Goal: Find specific page/section: Find specific page/section

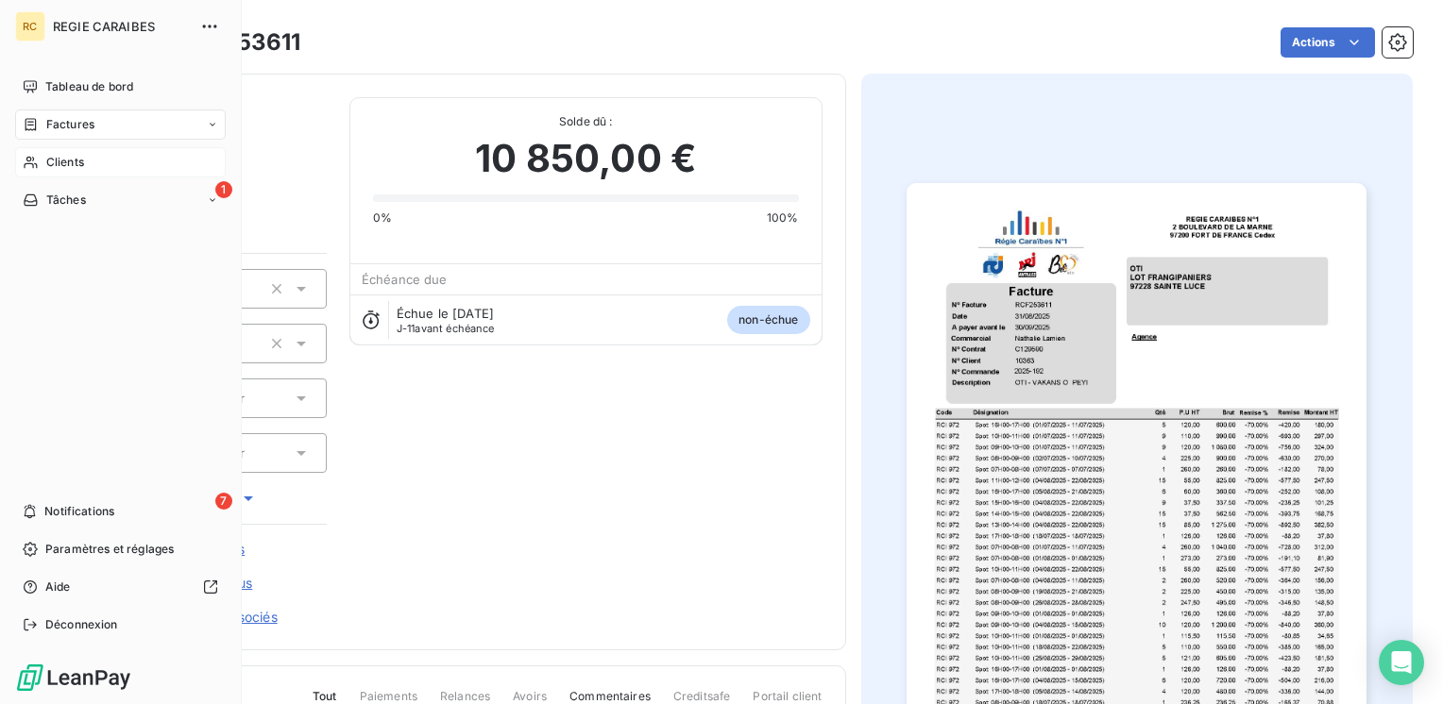
click at [49, 158] on span "Clients" at bounding box center [65, 162] width 38 height 17
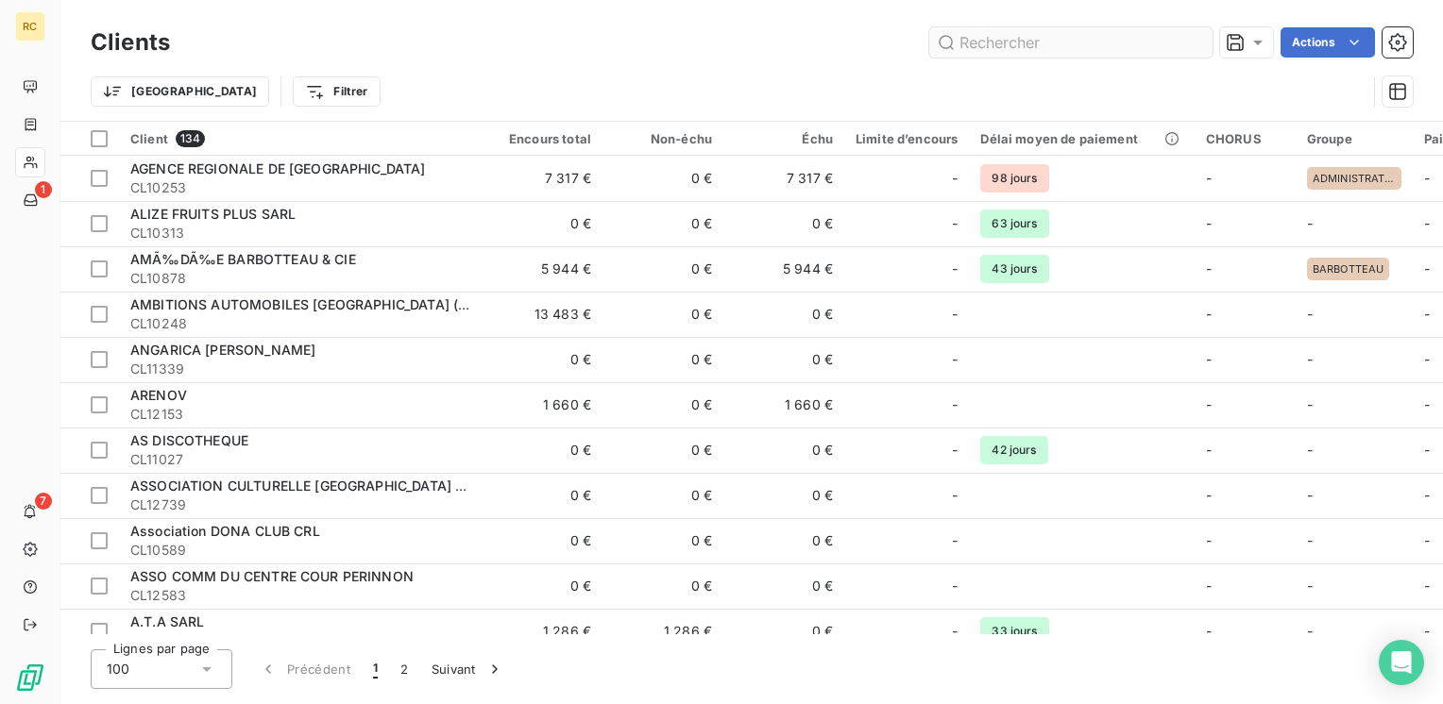
click at [1093, 51] on input "text" at bounding box center [1070, 42] width 283 height 30
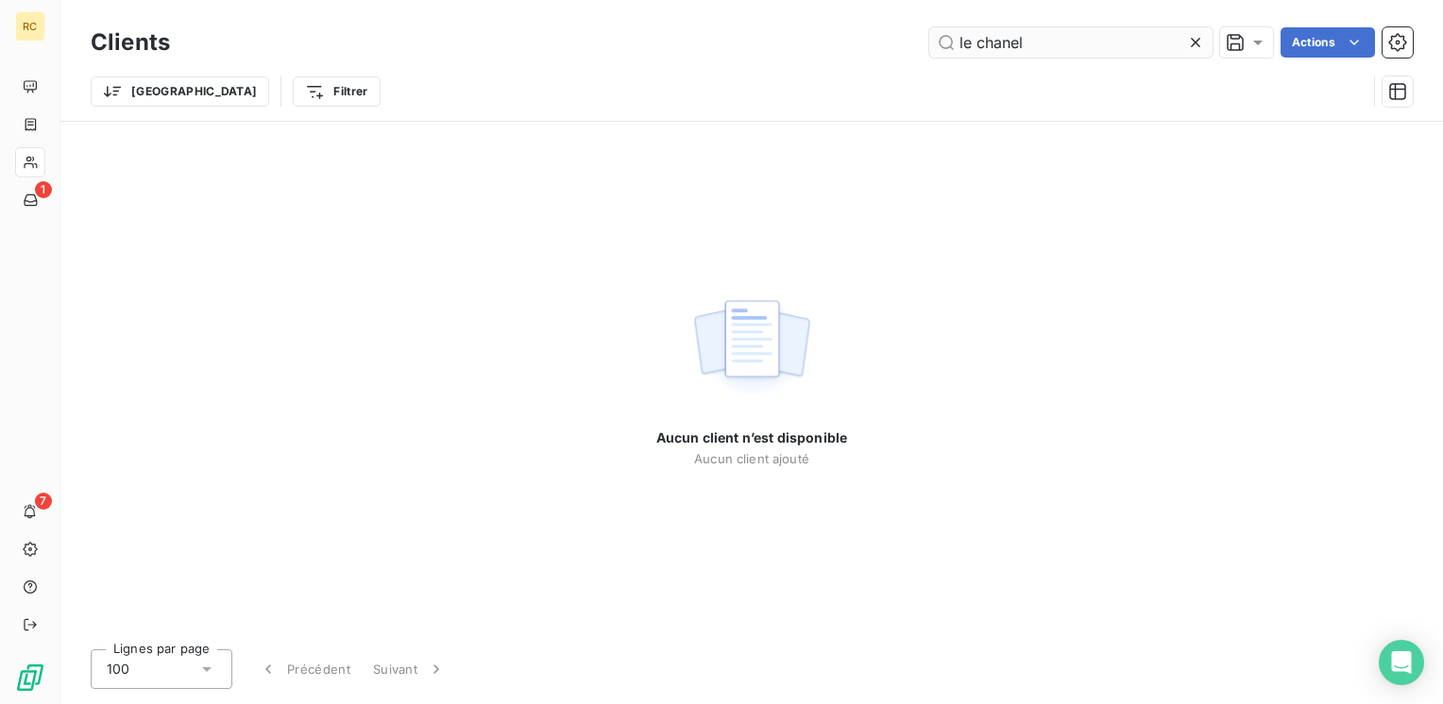
click at [975, 47] on input "le chanel" at bounding box center [1070, 42] width 283 height 30
type input "chanel"
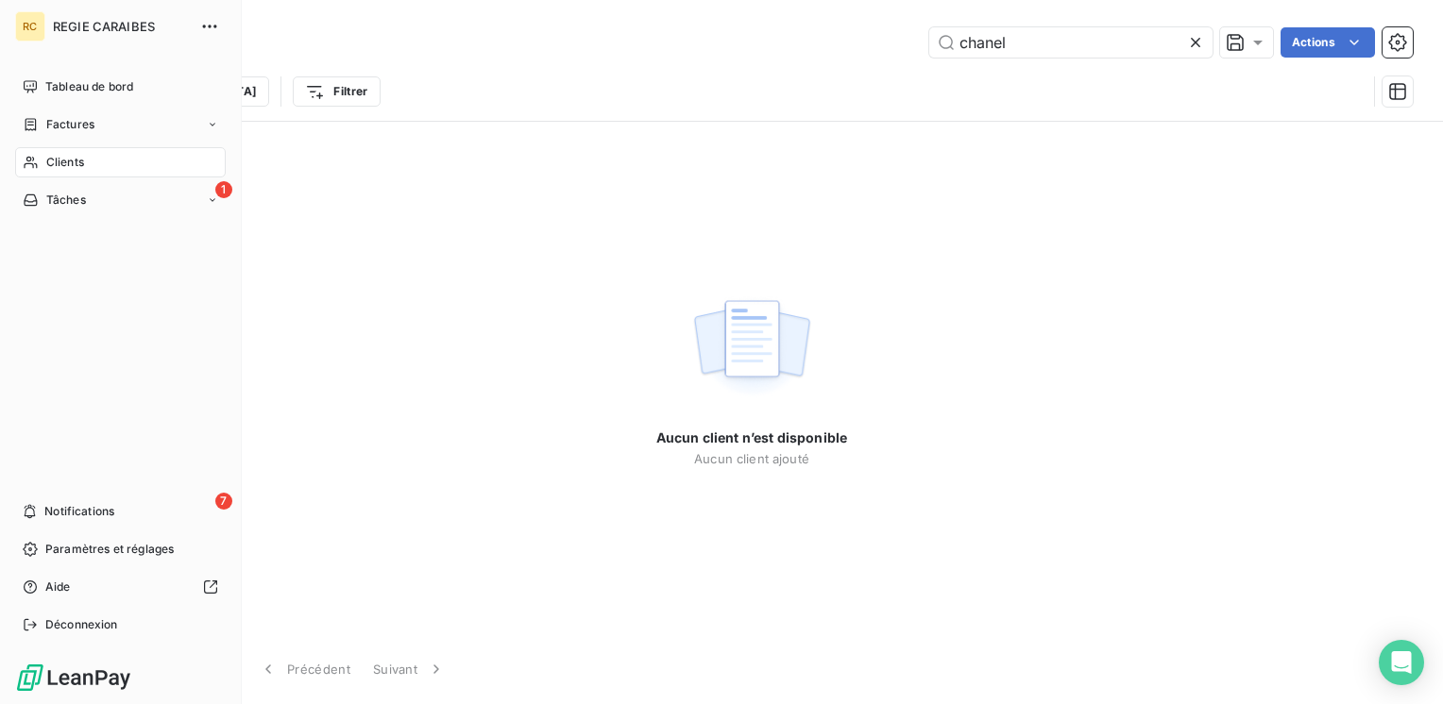
click at [98, 167] on div "Clients" at bounding box center [120, 162] width 211 height 30
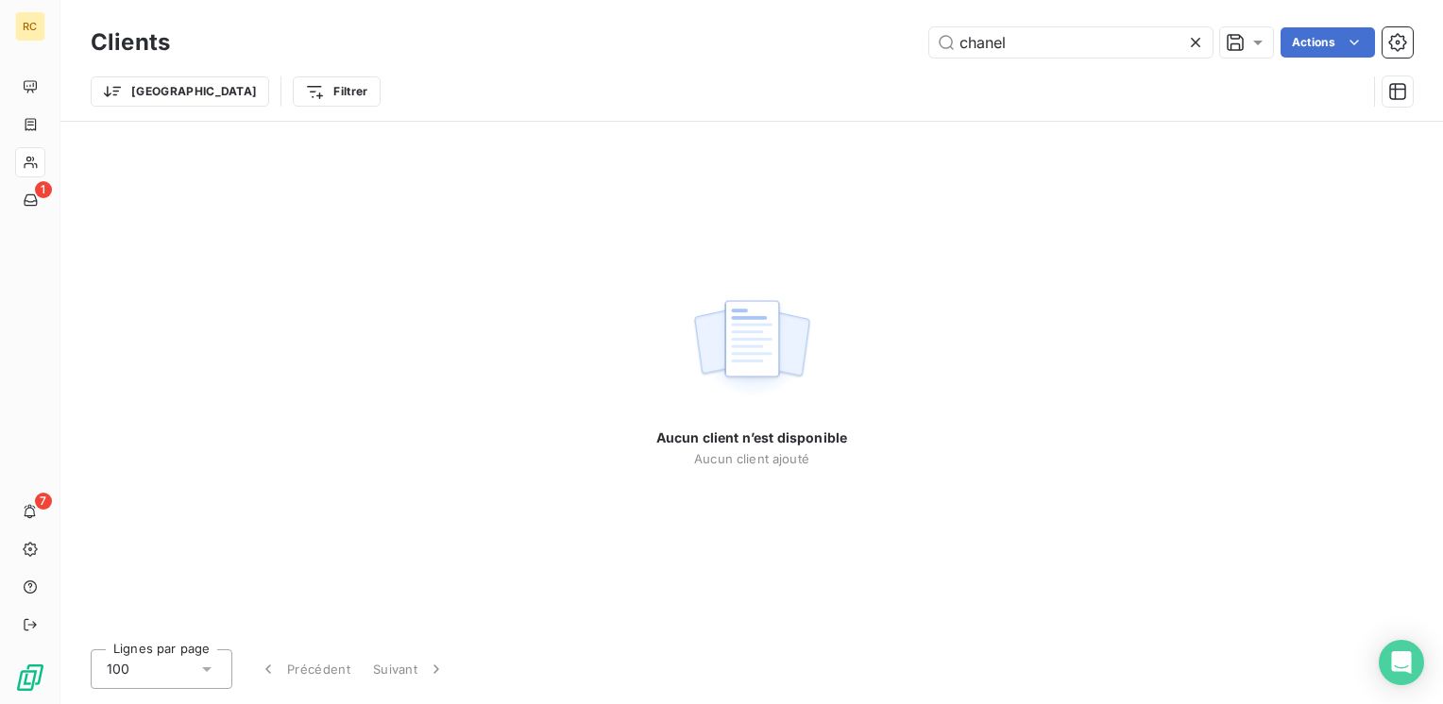
click at [1189, 40] on icon at bounding box center [1195, 42] width 19 height 19
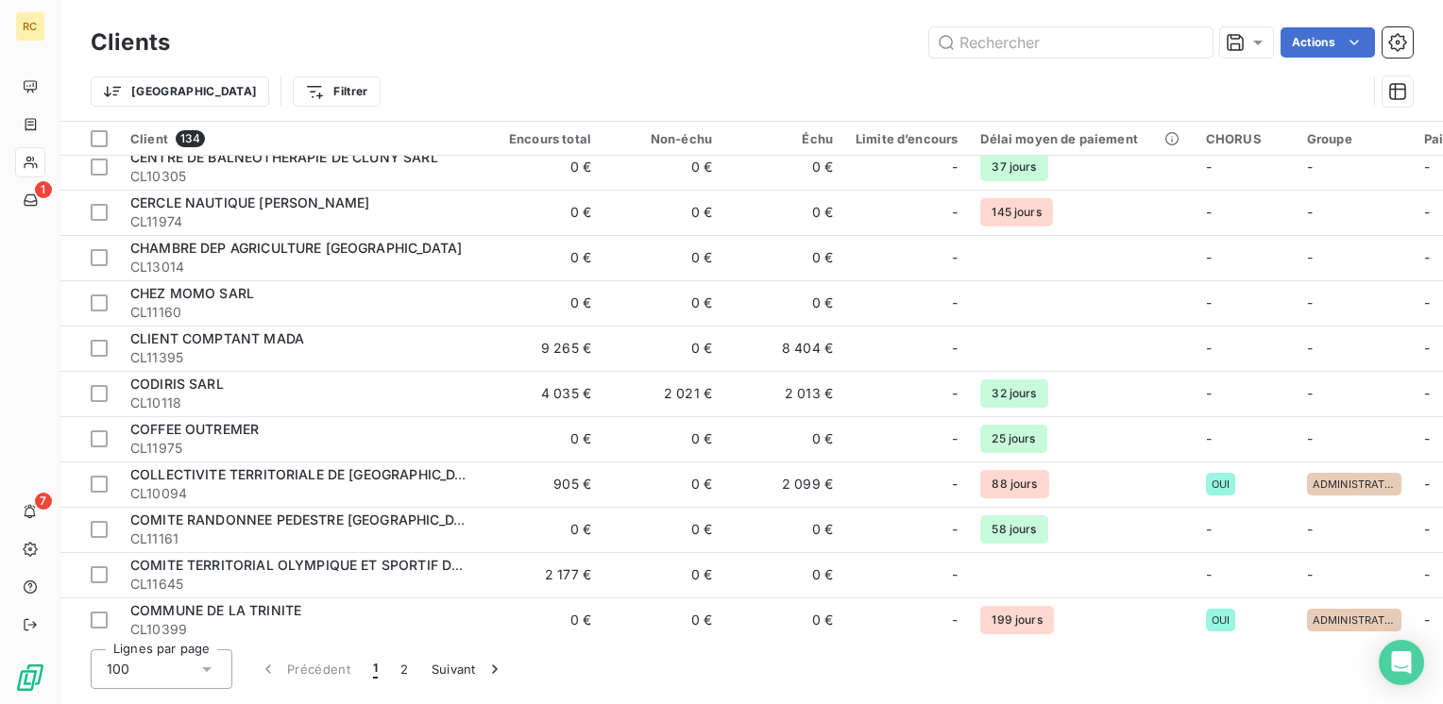
scroll to position [1039, 0]
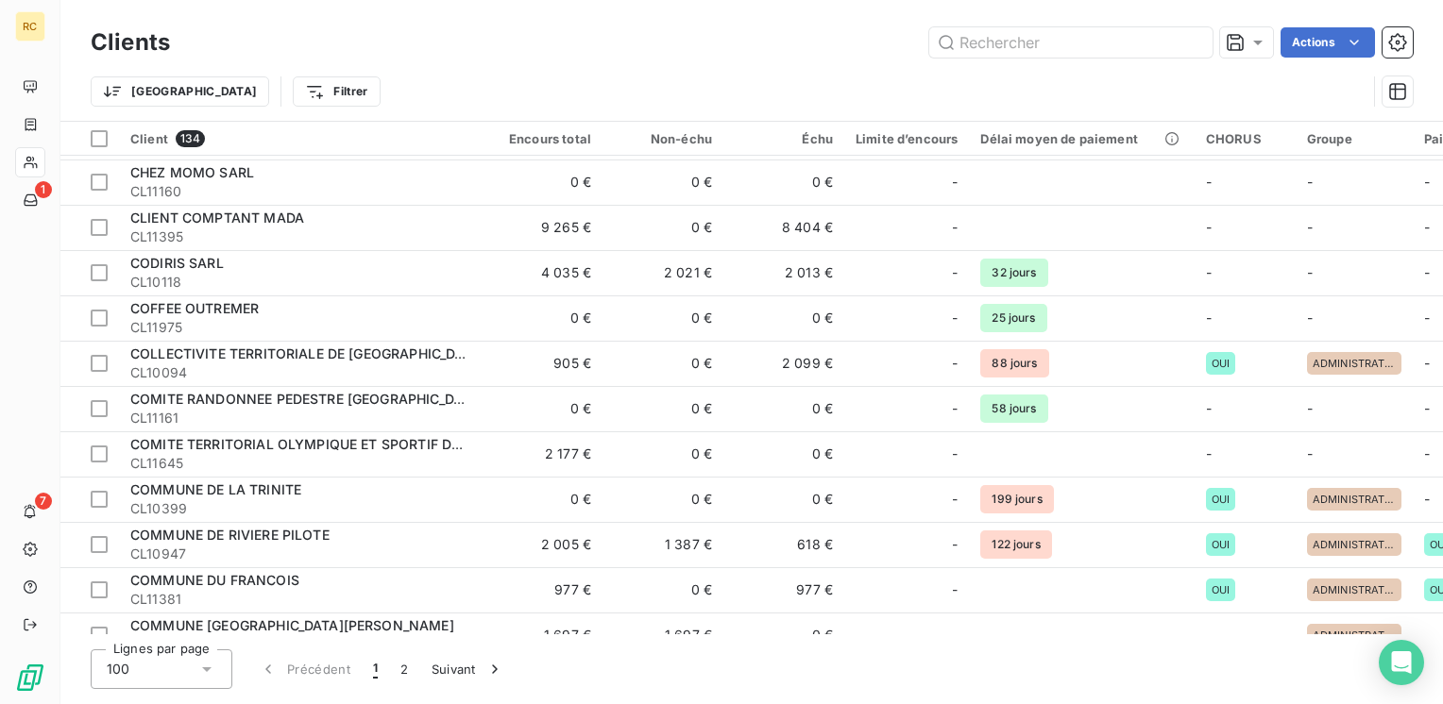
click at [496, 36] on div "Actions" at bounding box center [803, 42] width 1220 height 30
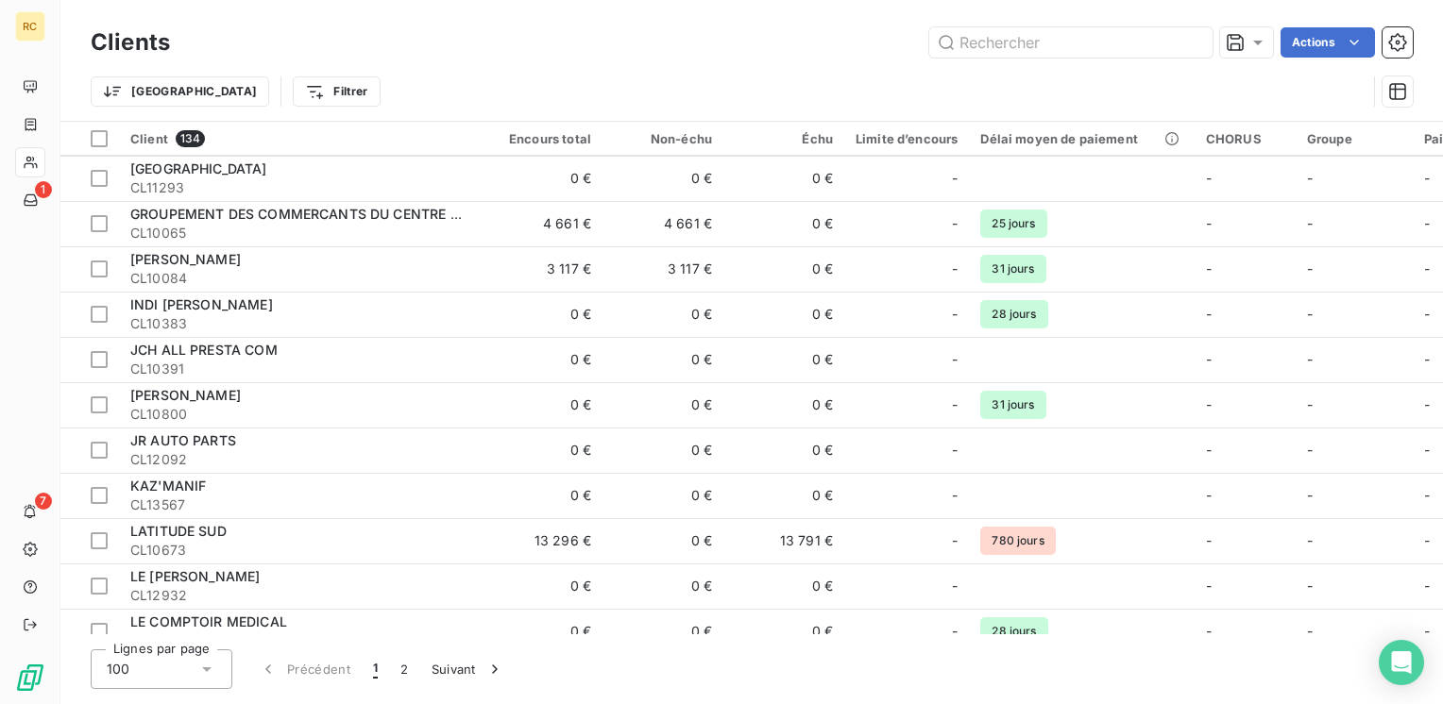
scroll to position [2266, 0]
